Goal: Transaction & Acquisition: Purchase product/service

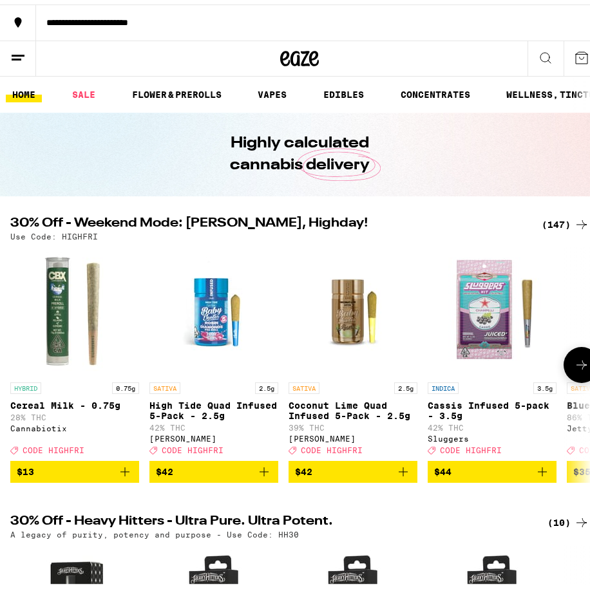
click at [574, 361] on icon at bounding box center [581, 360] width 15 height 15
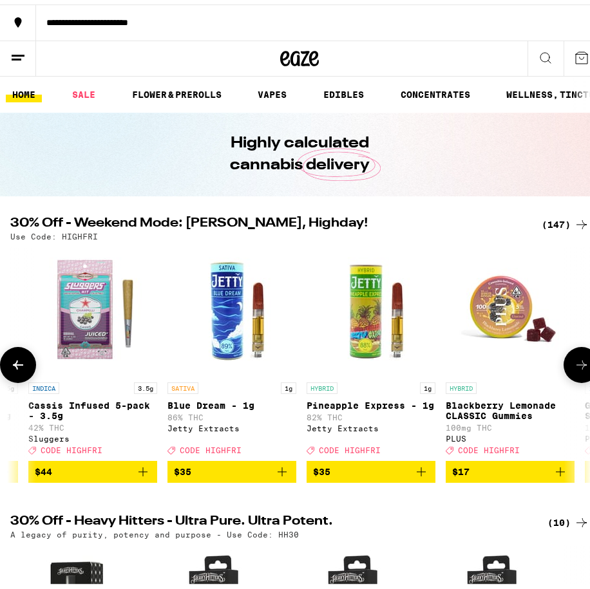
scroll to position [0, 429]
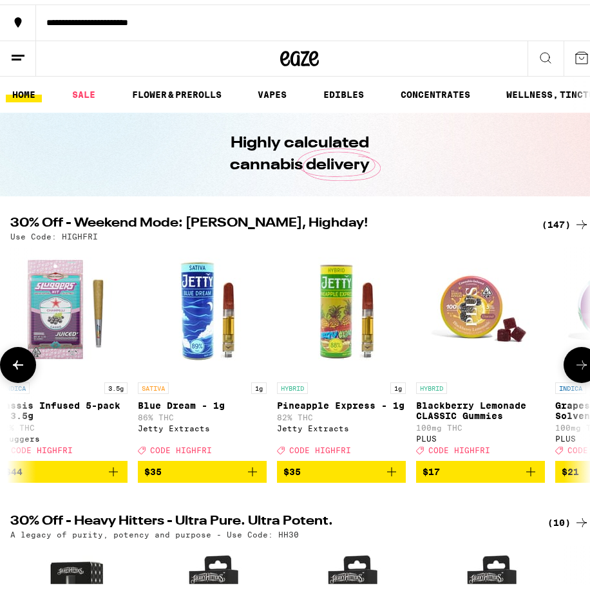
click at [579, 365] on icon at bounding box center [581, 360] width 15 height 15
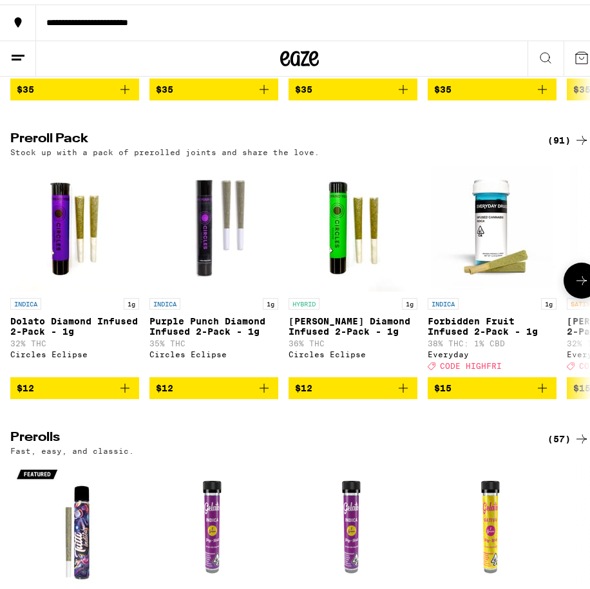
scroll to position [2770, 0]
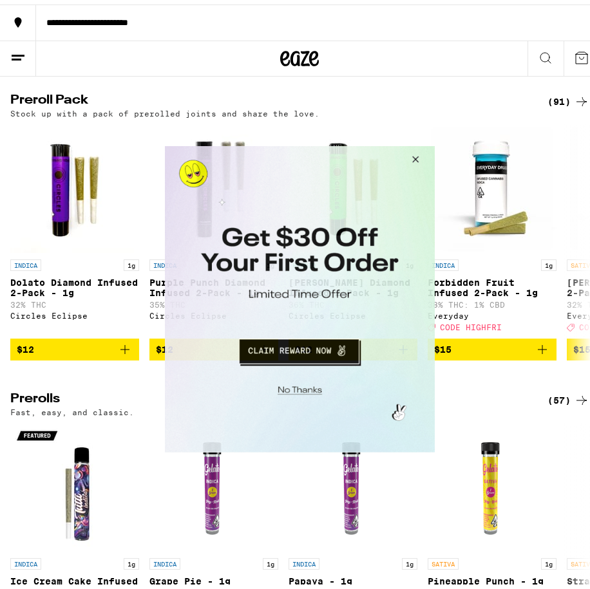
click at [414, 157] on button "Close Modal" at bounding box center [413, 161] width 35 height 31
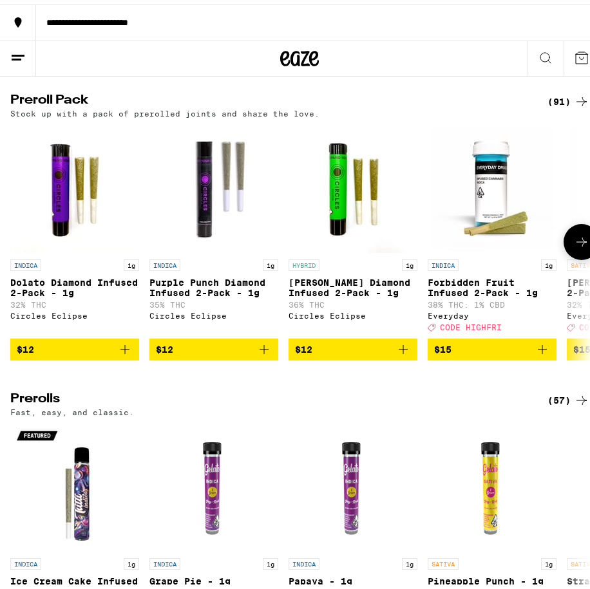
click at [574, 245] on icon at bounding box center [581, 237] width 15 height 15
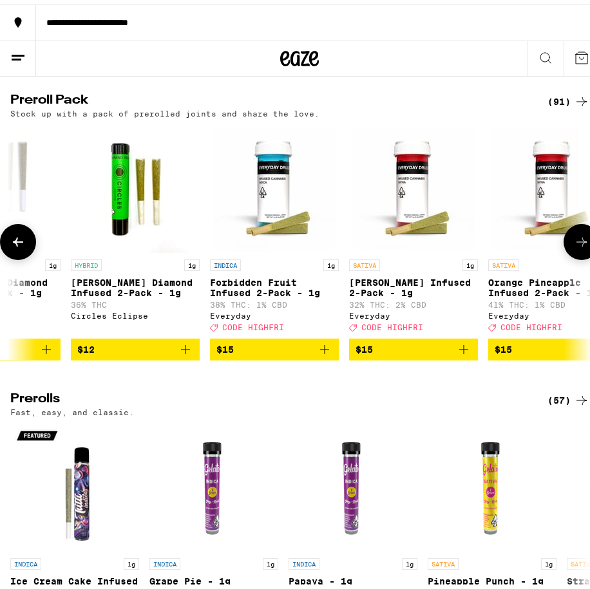
scroll to position [0, 429]
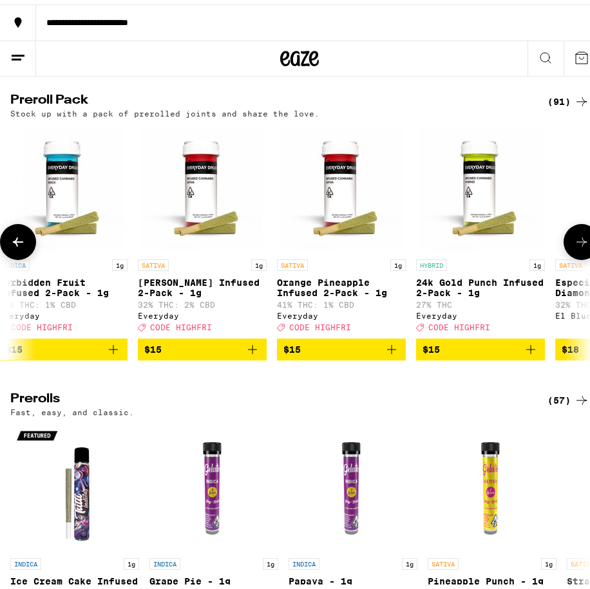
click at [574, 245] on icon at bounding box center [581, 237] width 15 height 15
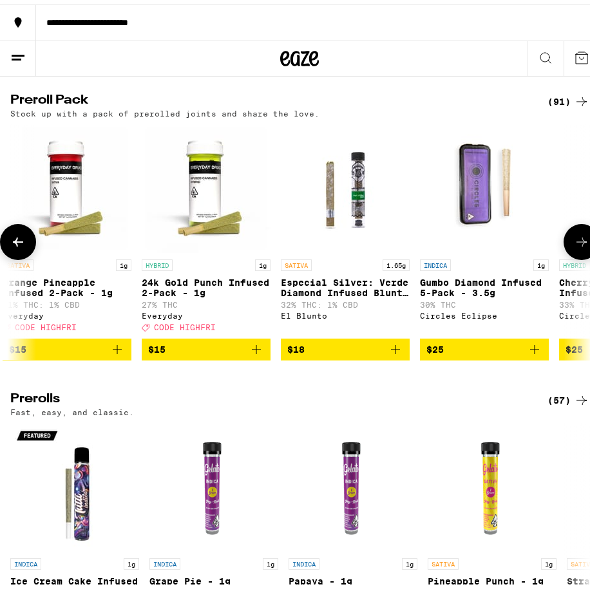
scroll to position [0, 858]
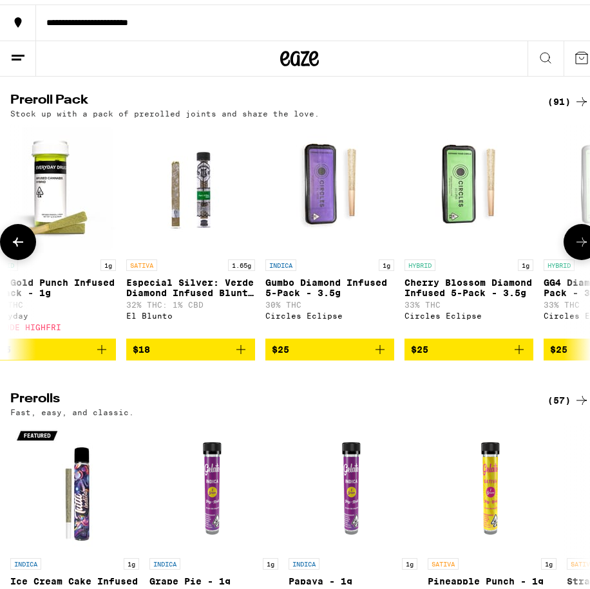
click at [17, 245] on icon at bounding box center [17, 237] width 15 height 15
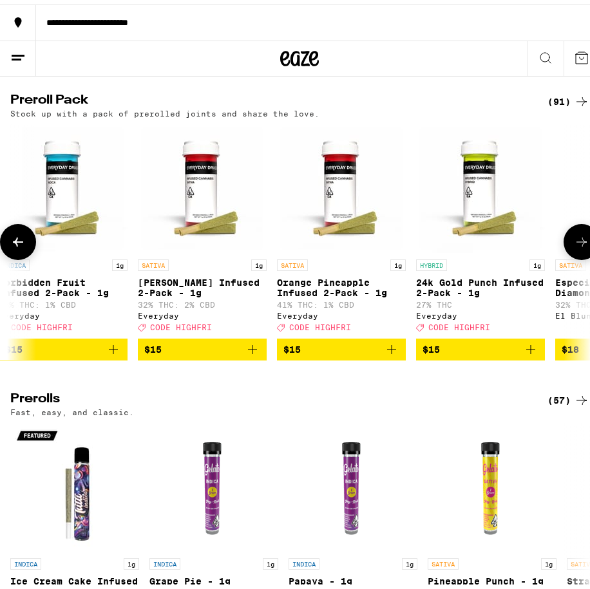
click at [17, 242] on icon at bounding box center [18, 237] width 10 height 9
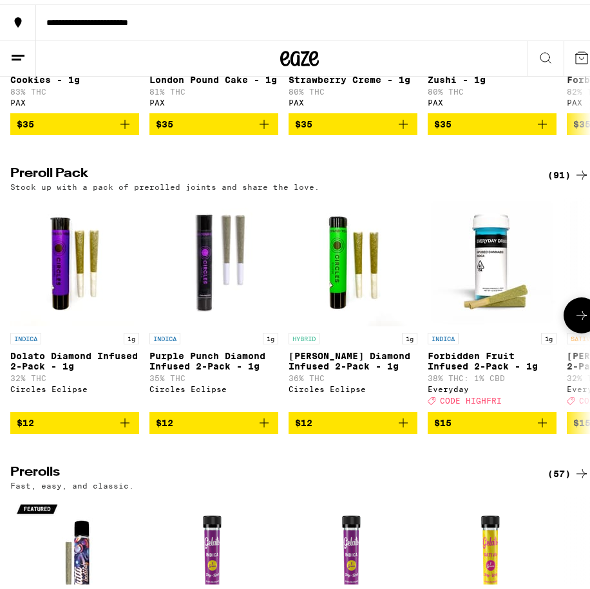
scroll to position [2705, 0]
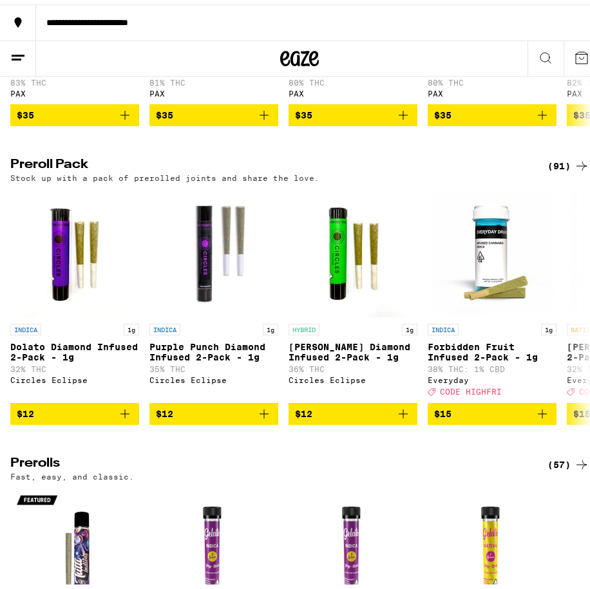
click at [574, 169] on icon at bounding box center [581, 161] width 15 height 15
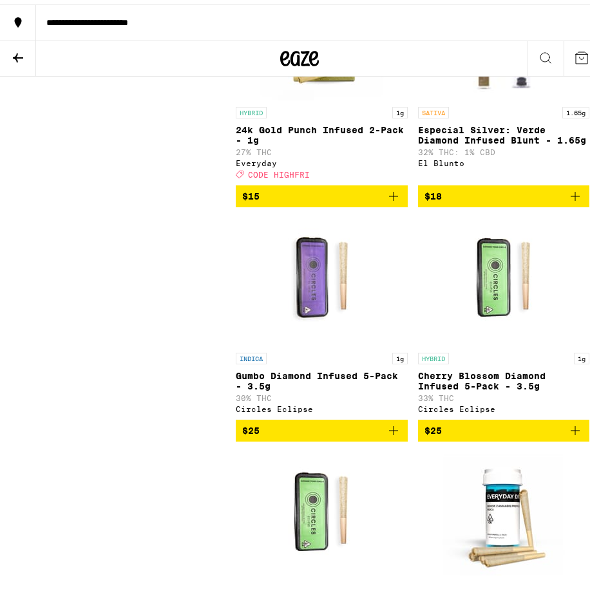
scroll to position [1031, 0]
